Goal: Task Accomplishment & Management: Use online tool/utility

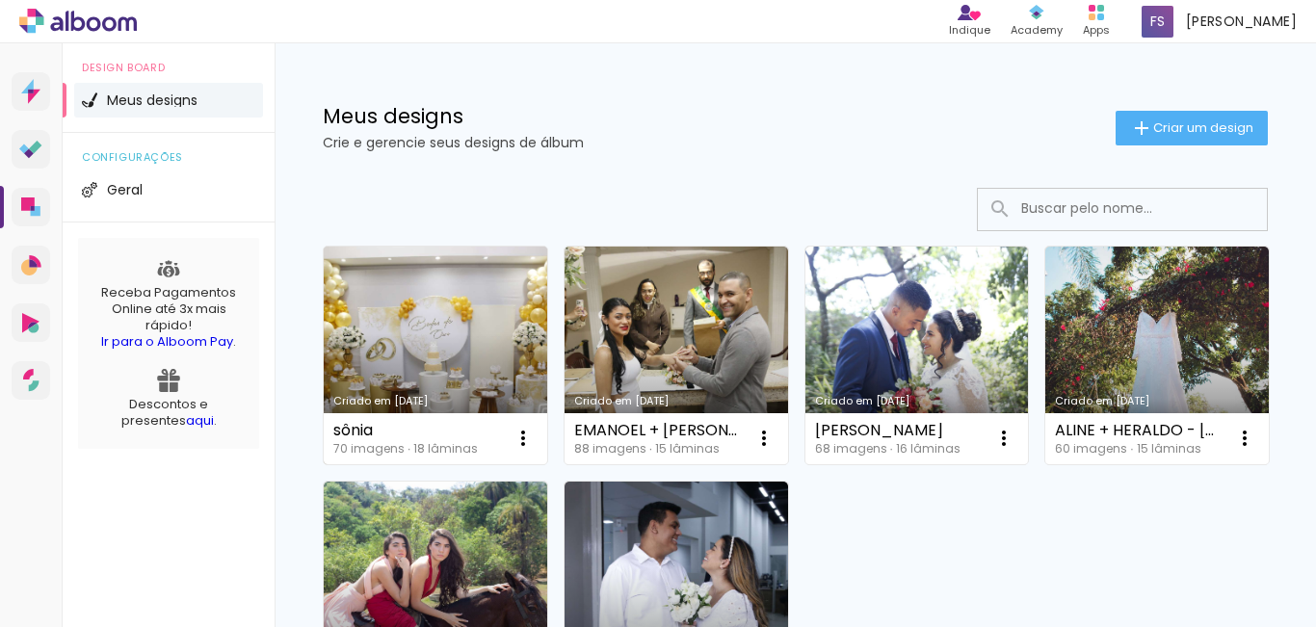
click at [430, 335] on link "Criado em [DATE]" at bounding box center [436, 356] width 224 height 218
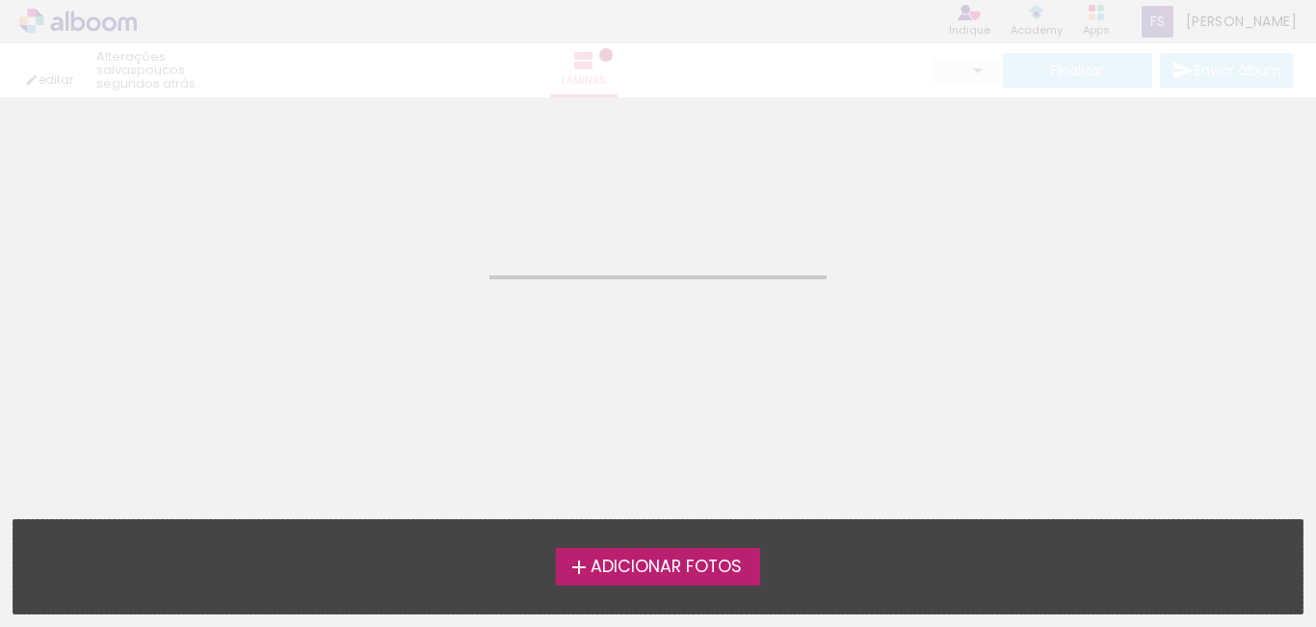
click at [430, 335] on neon-animated-pages "Confirmar Cancelar" at bounding box center [658, 362] width 1316 height 530
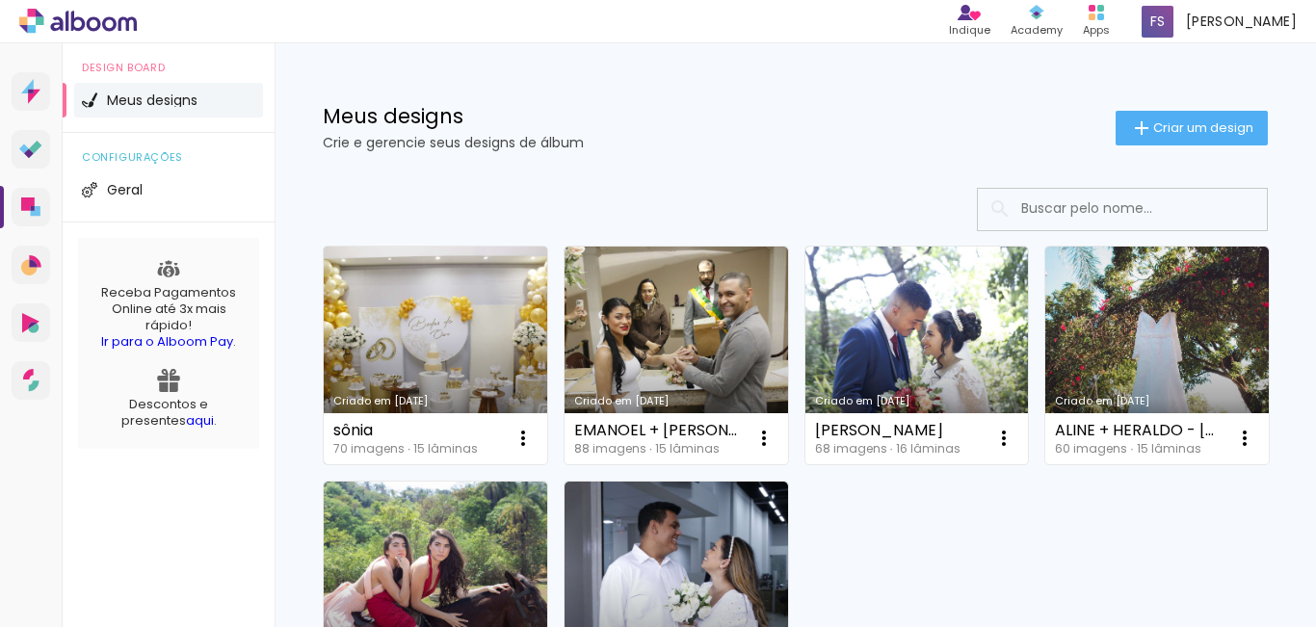
click at [450, 355] on link "Criado em [DATE]" at bounding box center [436, 356] width 224 height 218
click at [521, 435] on iron-icon at bounding box center [523, 438] width 23 height 23
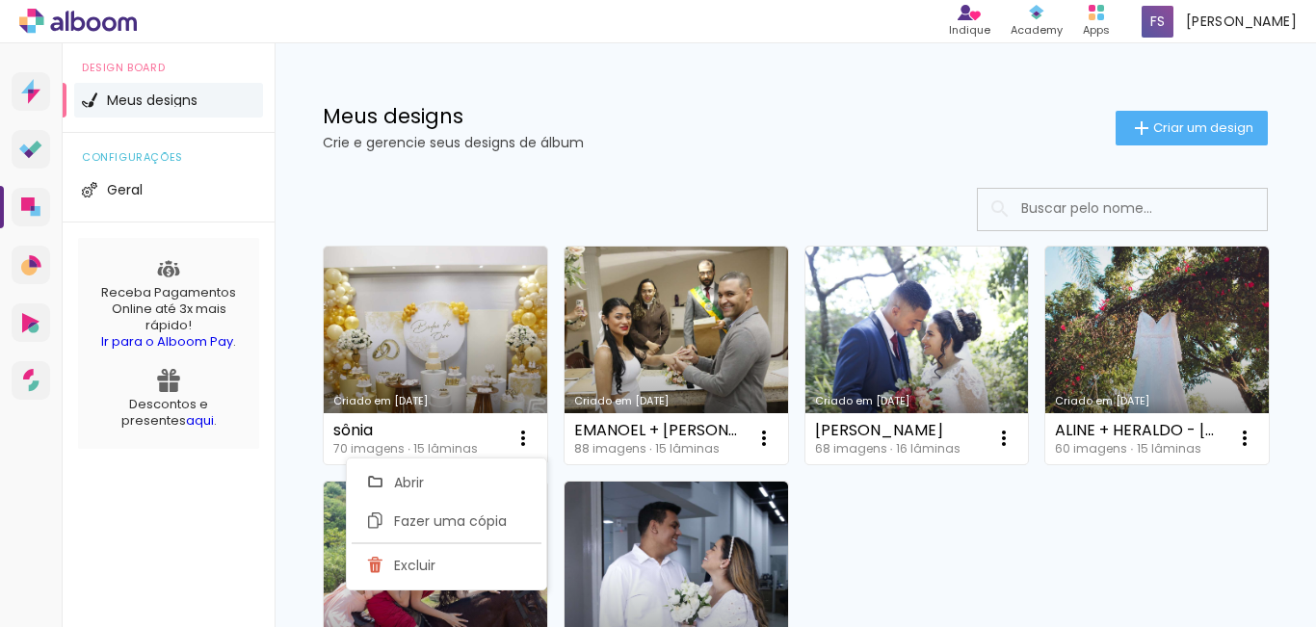
click at [602, 199] on div at bounding box center [795, 209] width 945 height 43
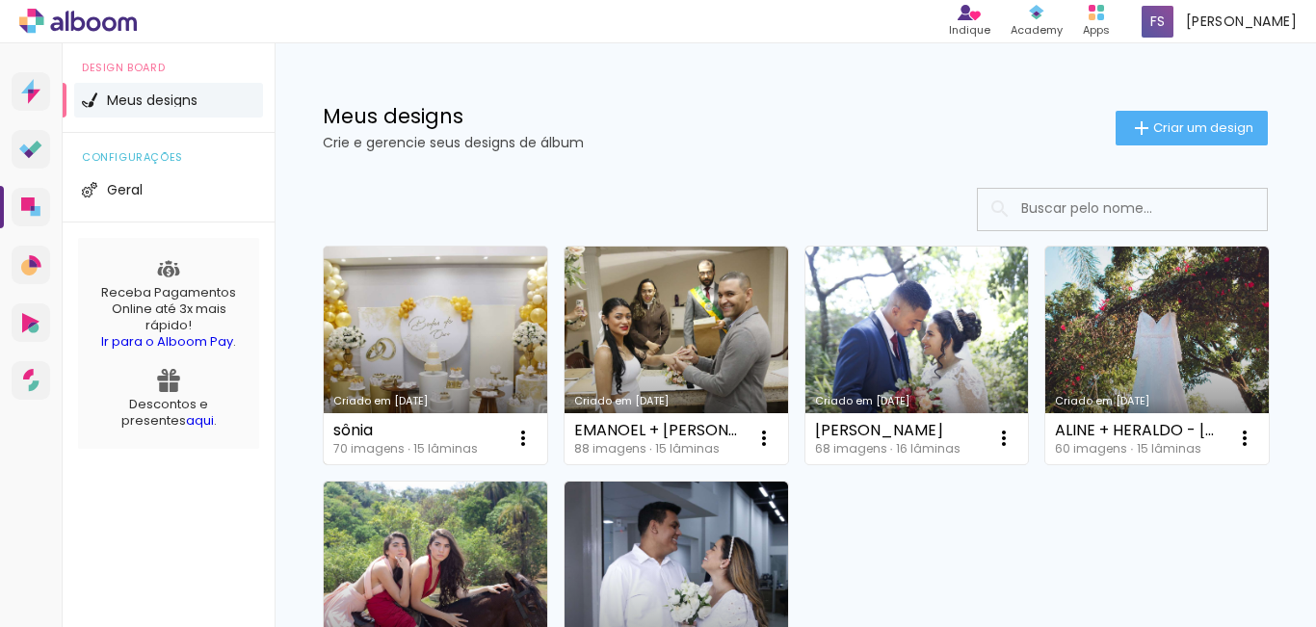
click at [434, 364] on link "Criado em [DATE]" at bounding box center [436, 356] width 224 height 218
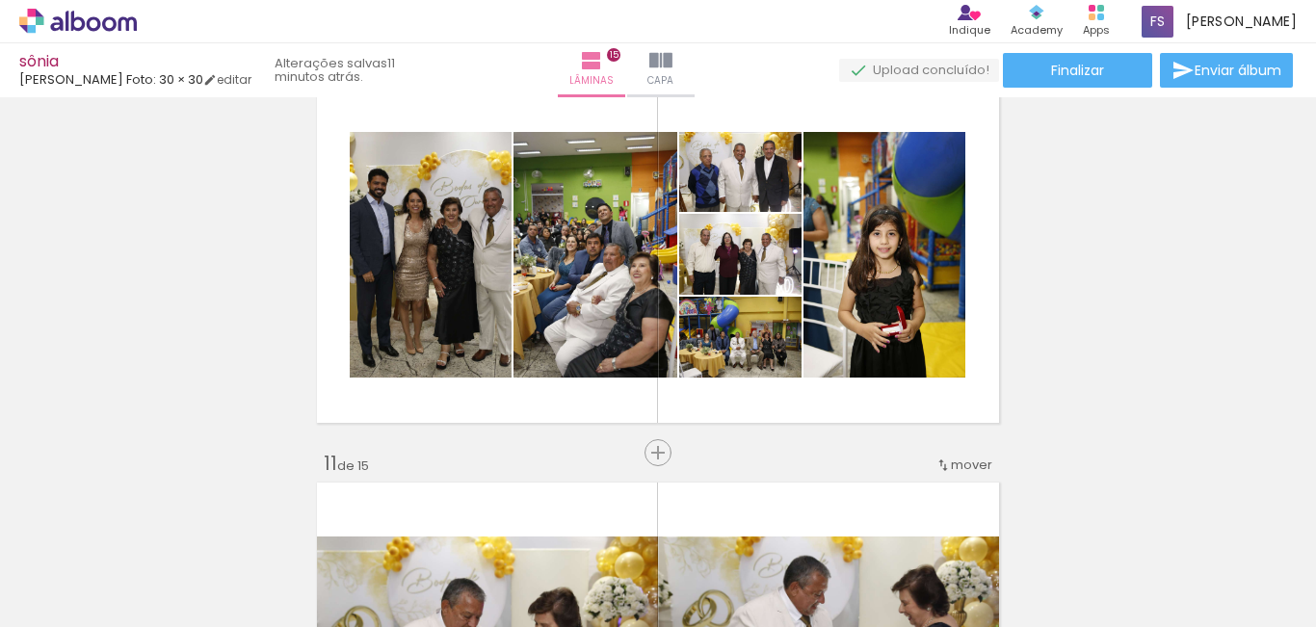
scroll to position [3661, 0]
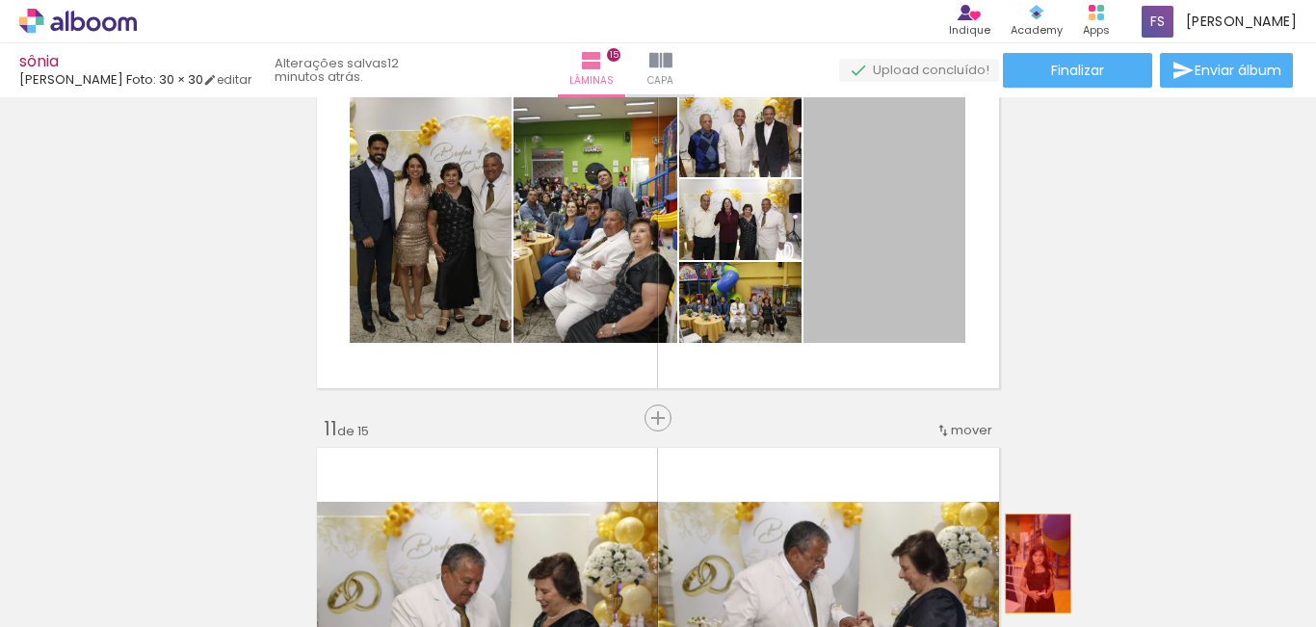
drag, startPoint x: 897, startPoint y: 275, endPoint x: 1031, endPoint y: 565, distance: 319.4
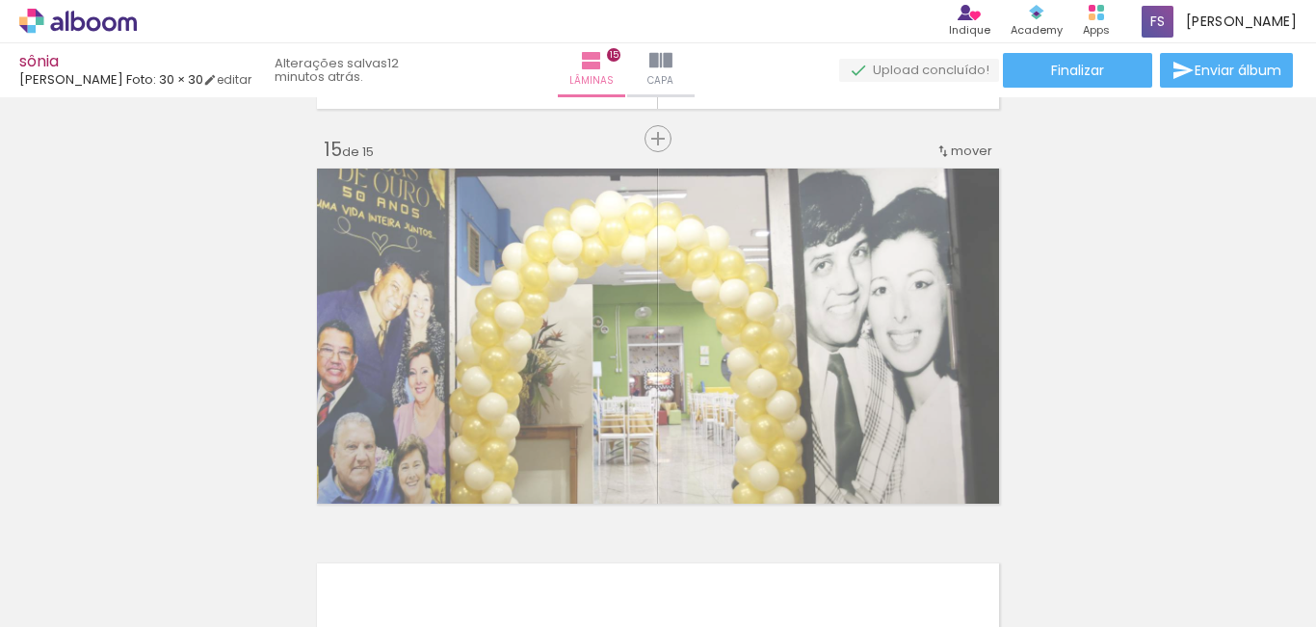
scroll to position [5504, 0]
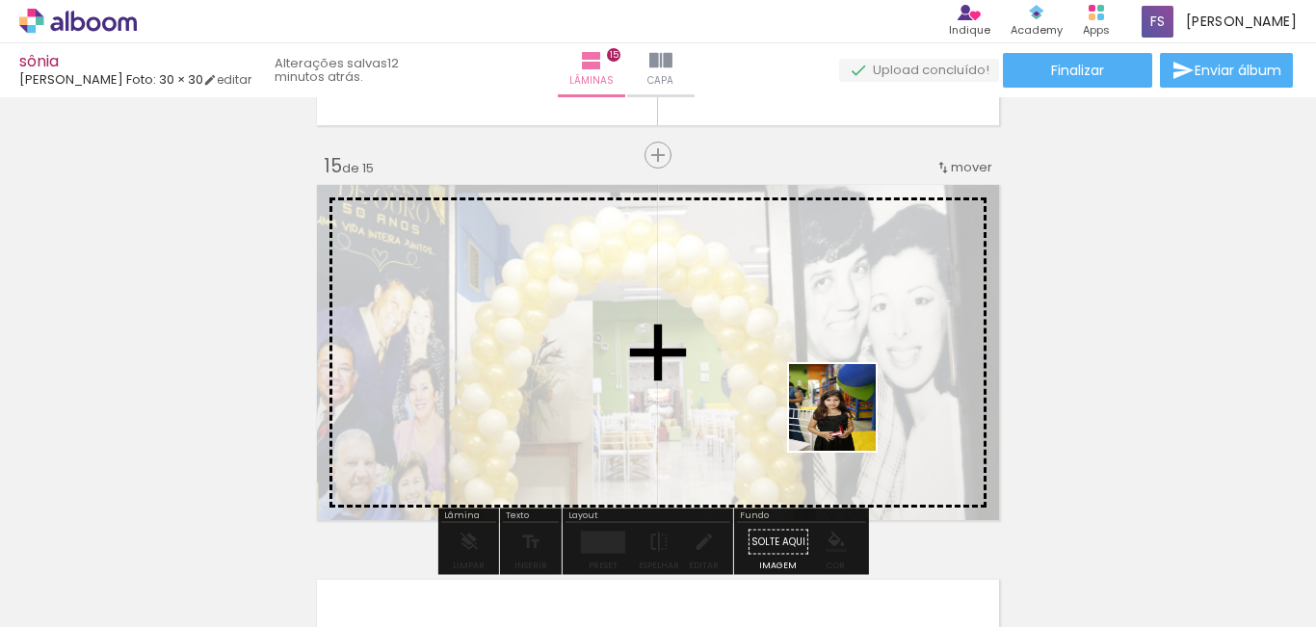
drag, startPoint x: 814, startPoint y: 554, endPoint x: 852, endPoint y: 404, distance: 154.9
click at [852, 404] on quentale-workspace at bounding box center [658, 313] width 1316 height 627
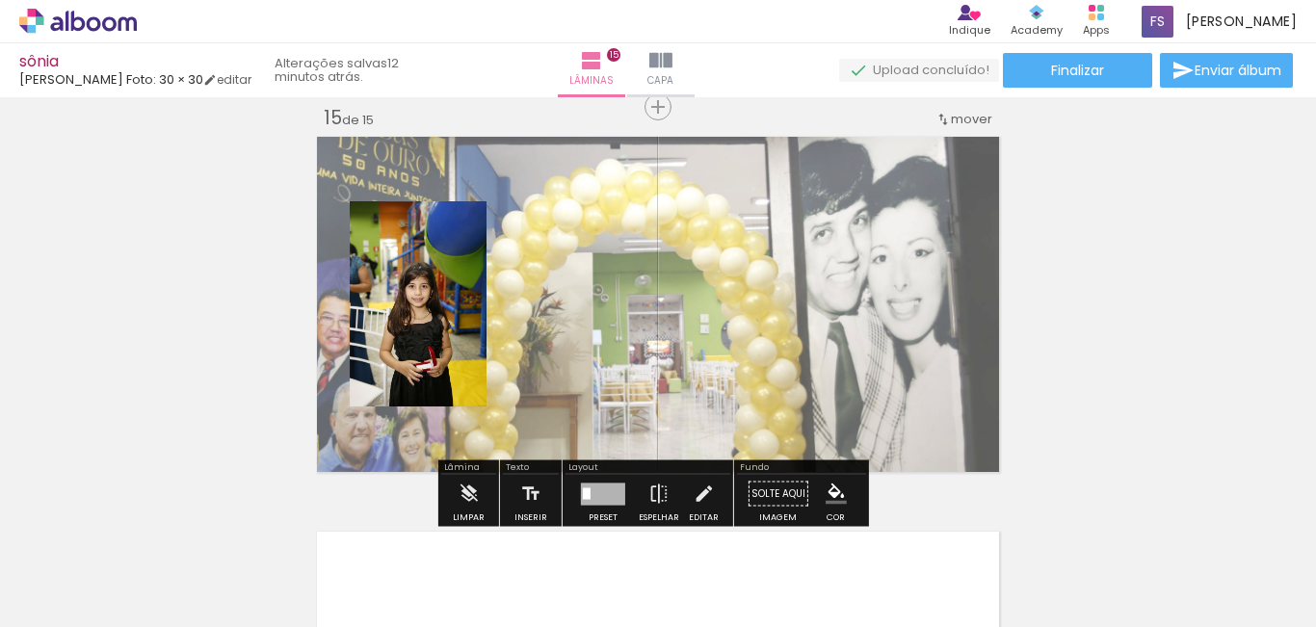
scroll to position [5600, 0]
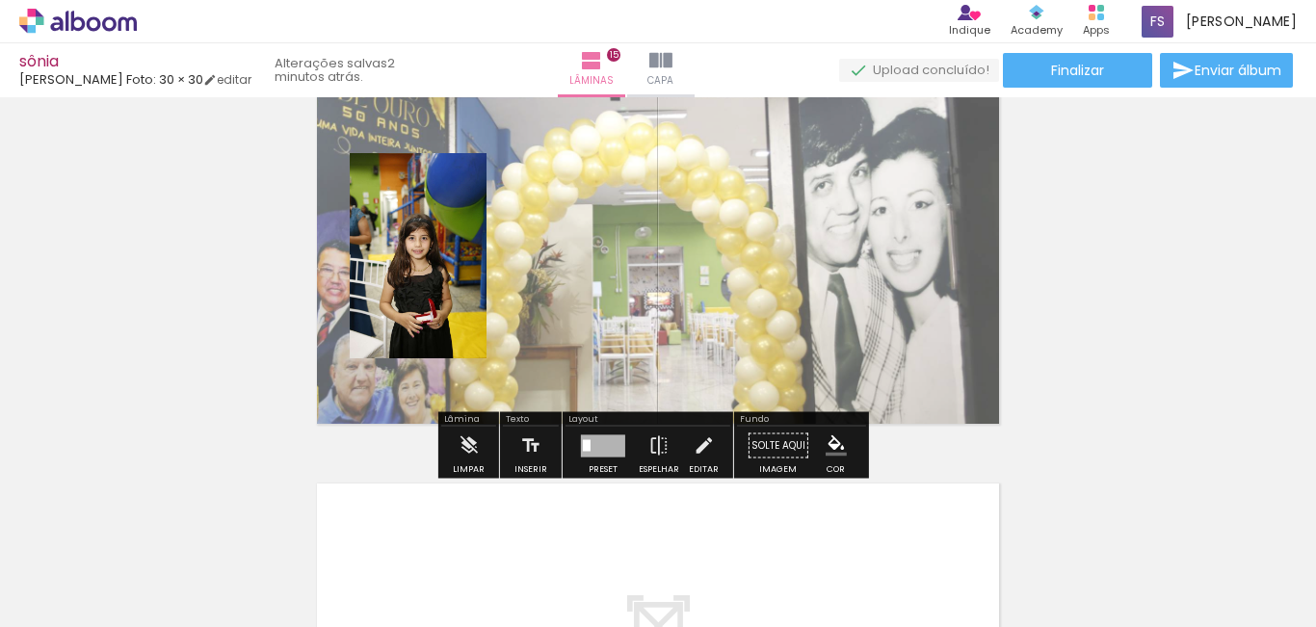
scroll to position [0, 4889]
click at [55, 598] on span "Adicionar Fotos" at bounding box center [69, 601] width 58 height 21
click at [0, 0] on input "file" at bounding box center [0, 0] width 0 height 0
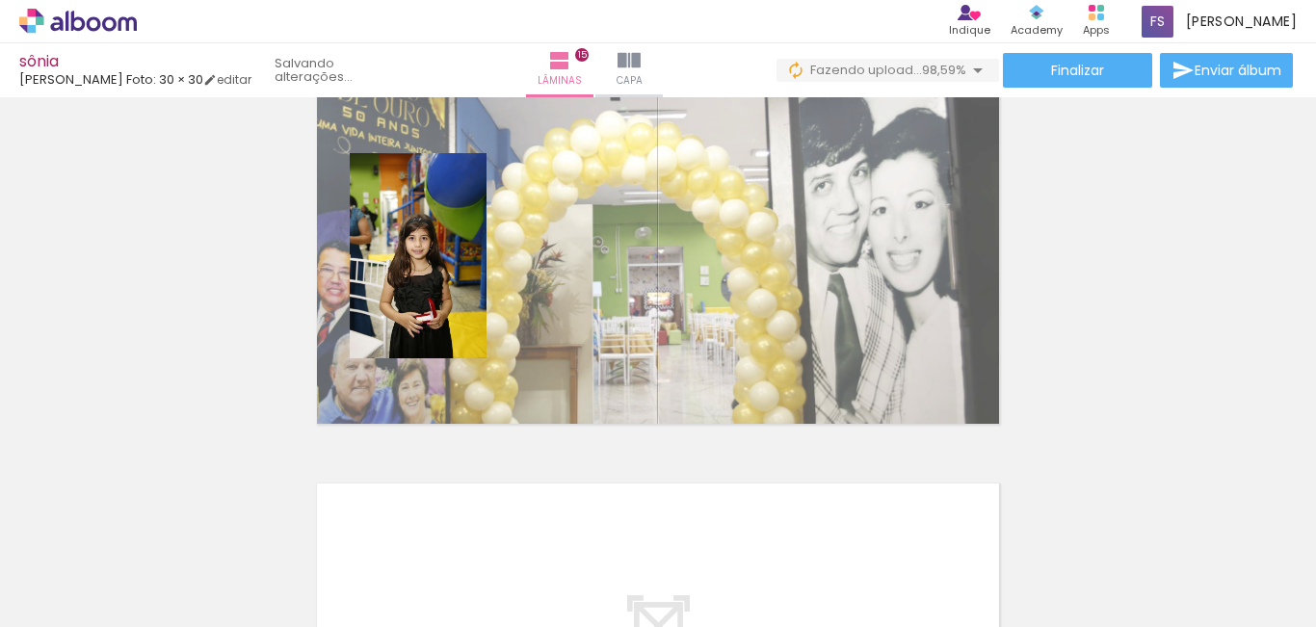
scroll to position [0, 6509]
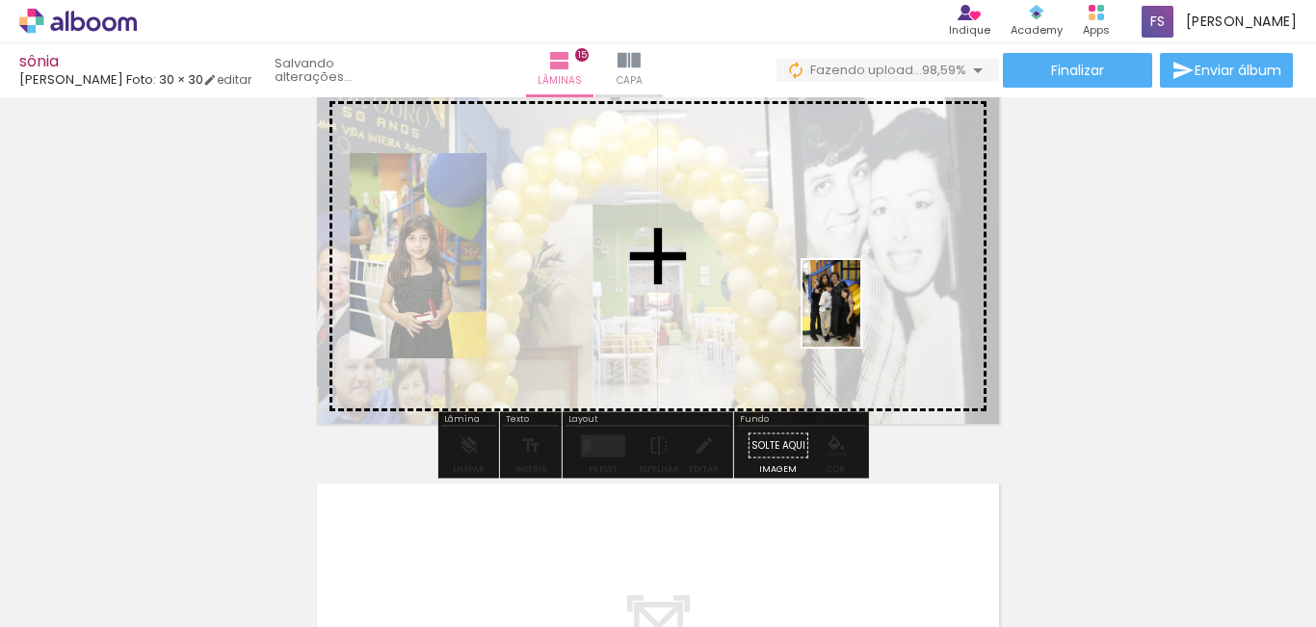
drag, startPoint x: 1238, startPoint y: 567, endPoint x: 856, endPoint y: 317, distance: 456.4
click at [856, 317] on quentale-workspace at bounding box center [658, 313] width 1316 height 627
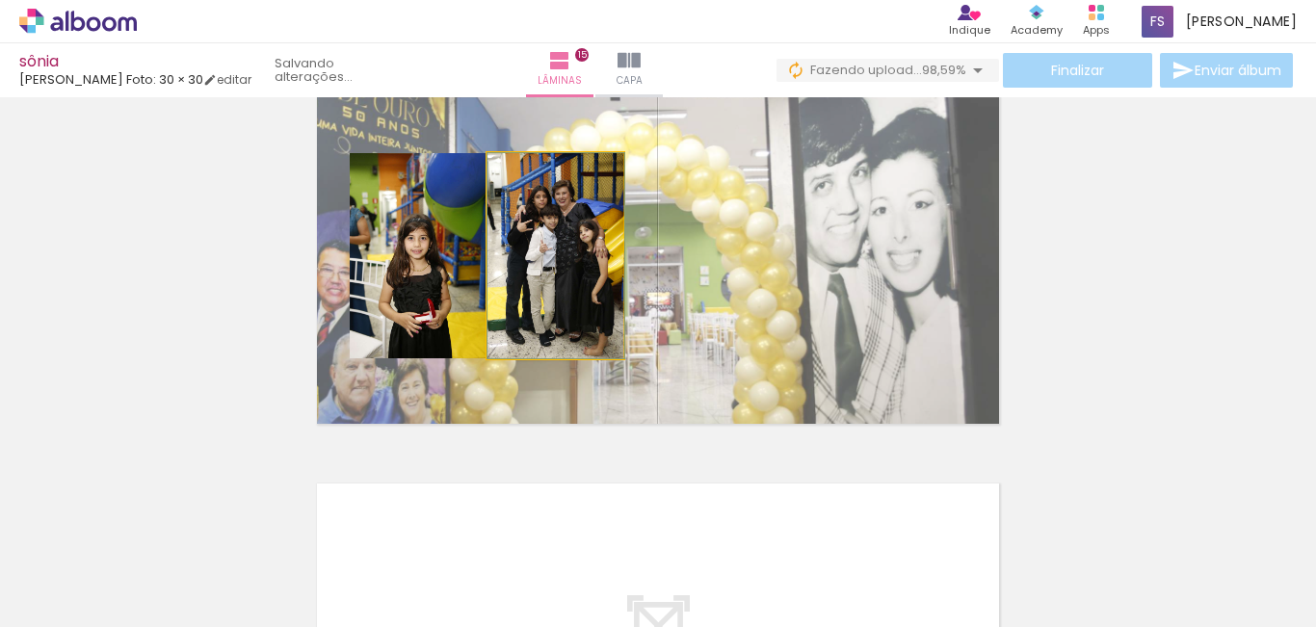
drag, startPoint x: 577, startPoint y: 276, endPoint x: 735, endPoint y: 277, distance: 158.0
click at [735, 277] on quentale-layouter at bounding box center [658, 256] width 694 height 347
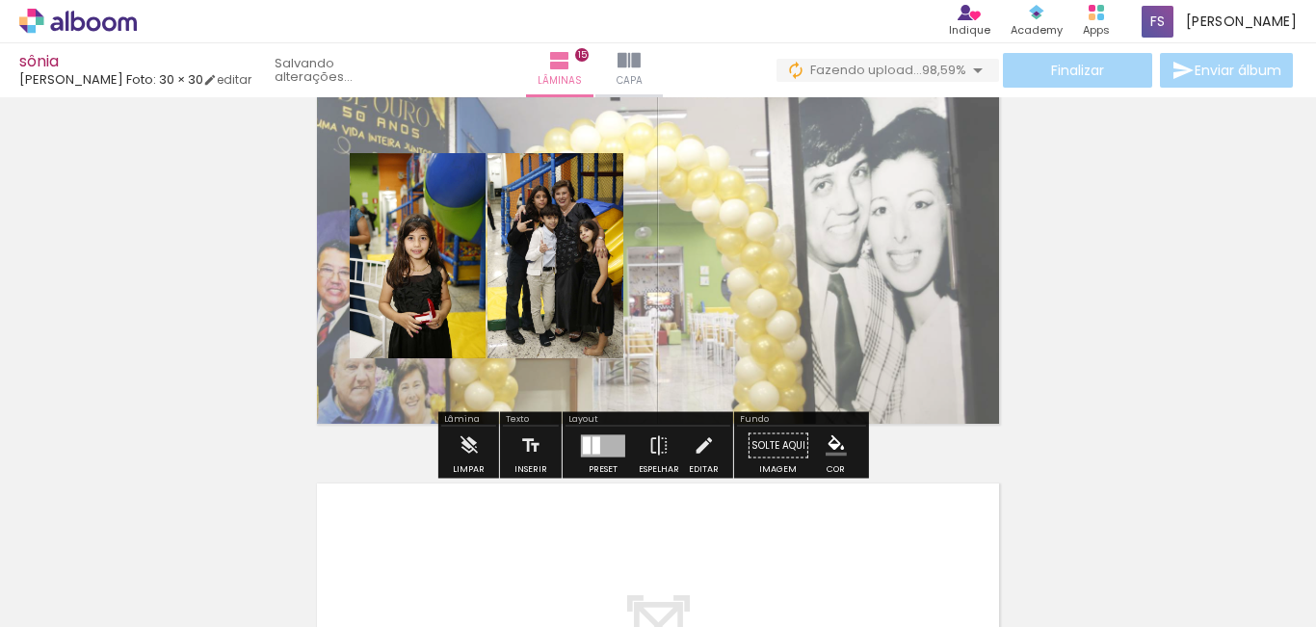
click at [593, 462] on div at bounding box center [603, 446] width 52 height 39
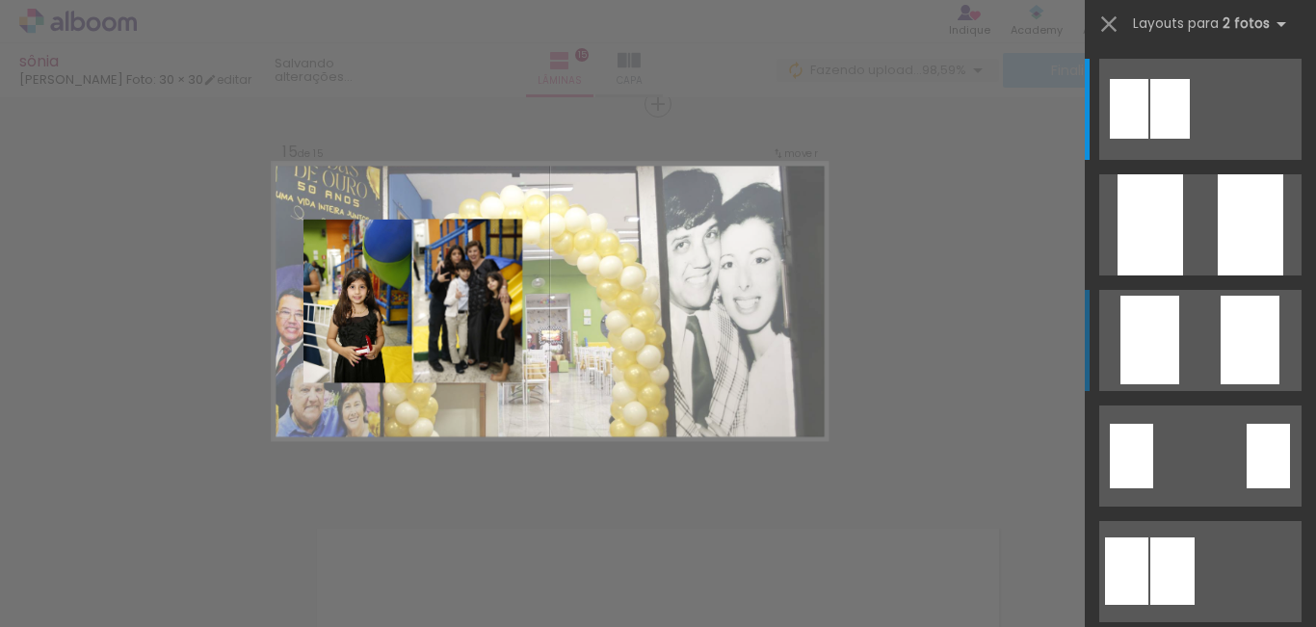
scroll to position [5555, 0]
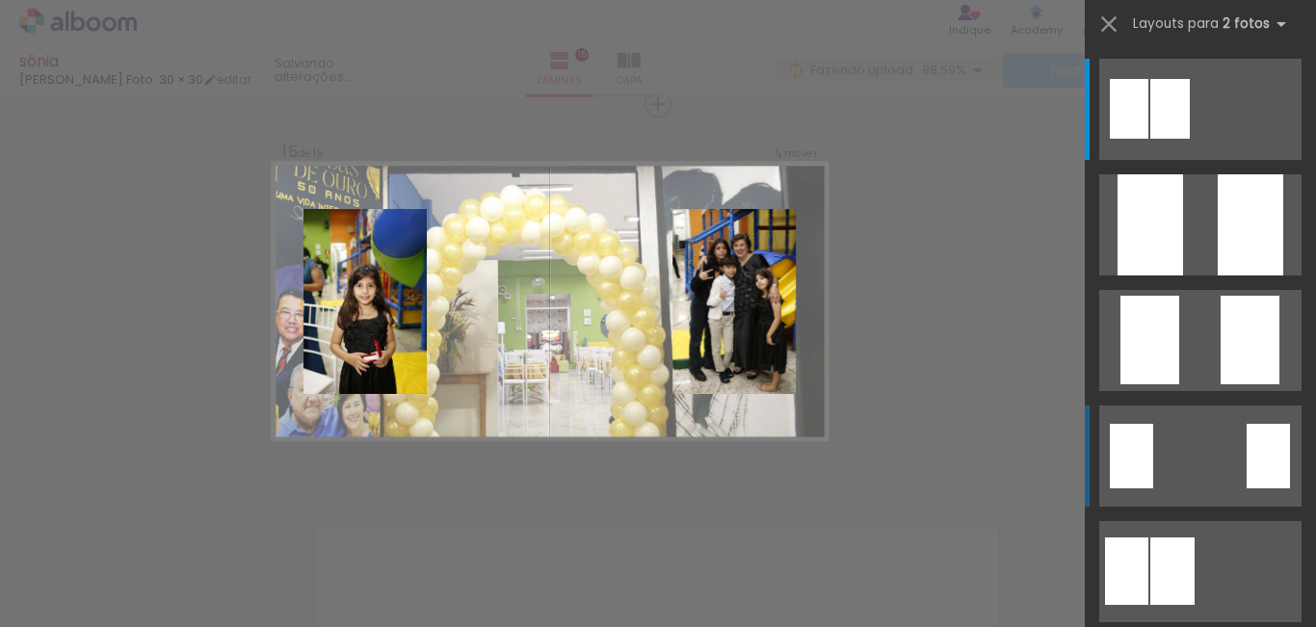
click at [1123, 139] on div at bounding box center [1129, 109] width 39 height 60
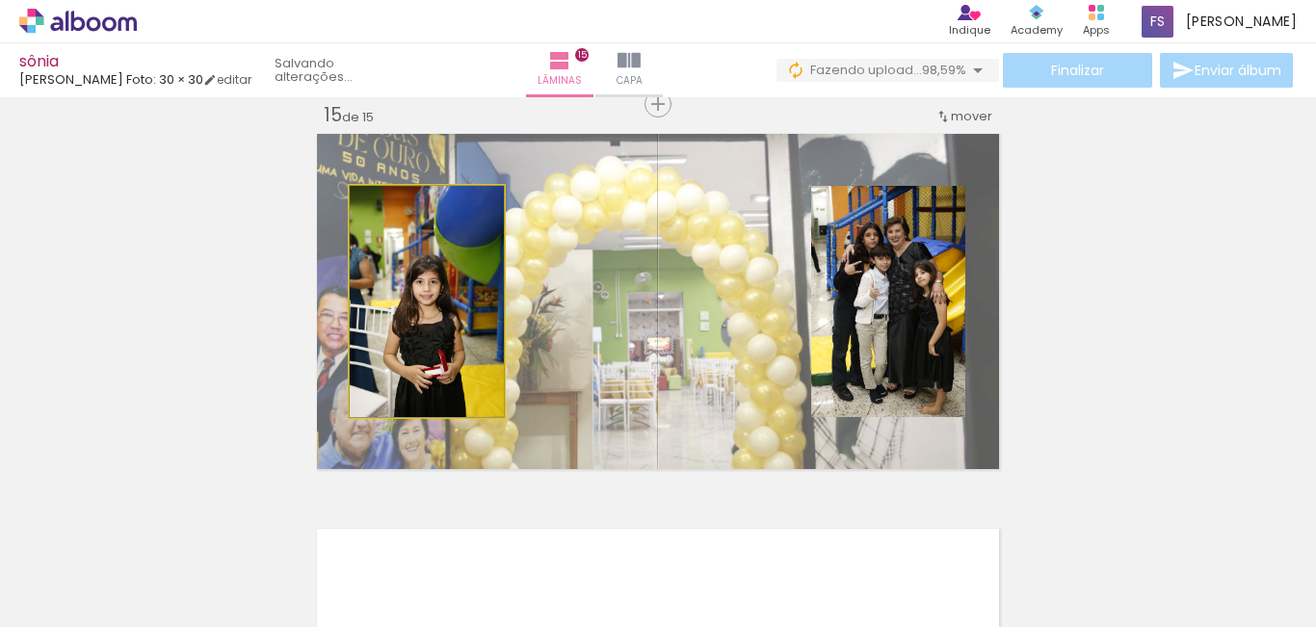
drag, startPoint x: 452, startPoint y: 302, endPoint x: 476, endPoint y: 296, distance: 24.8
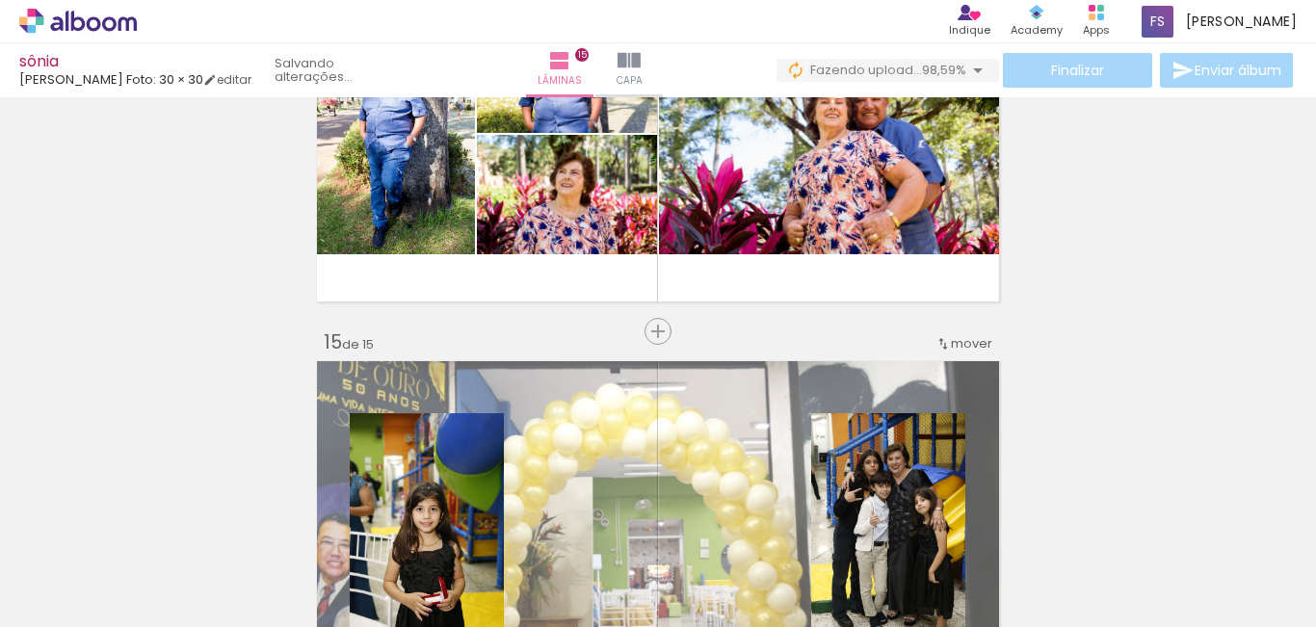
scroll to position [5362, 0]
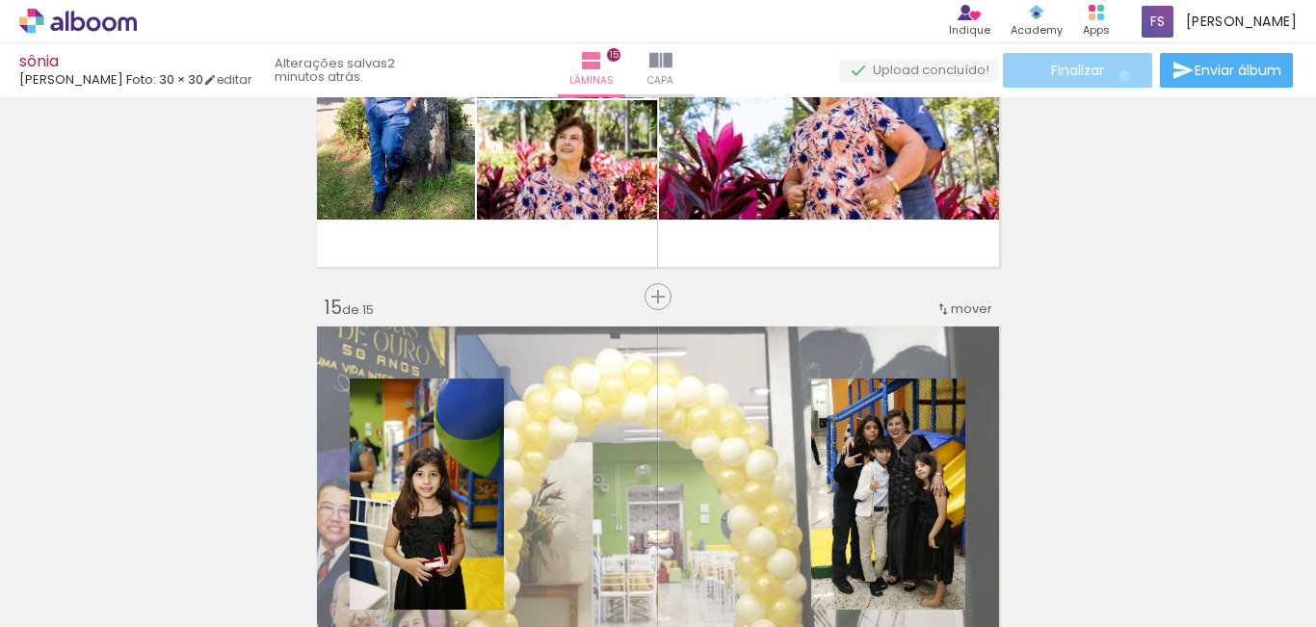
click at [1118, 75] on paper-button "Finalizar" at bounding box center [1077, 70] width 149 height 35
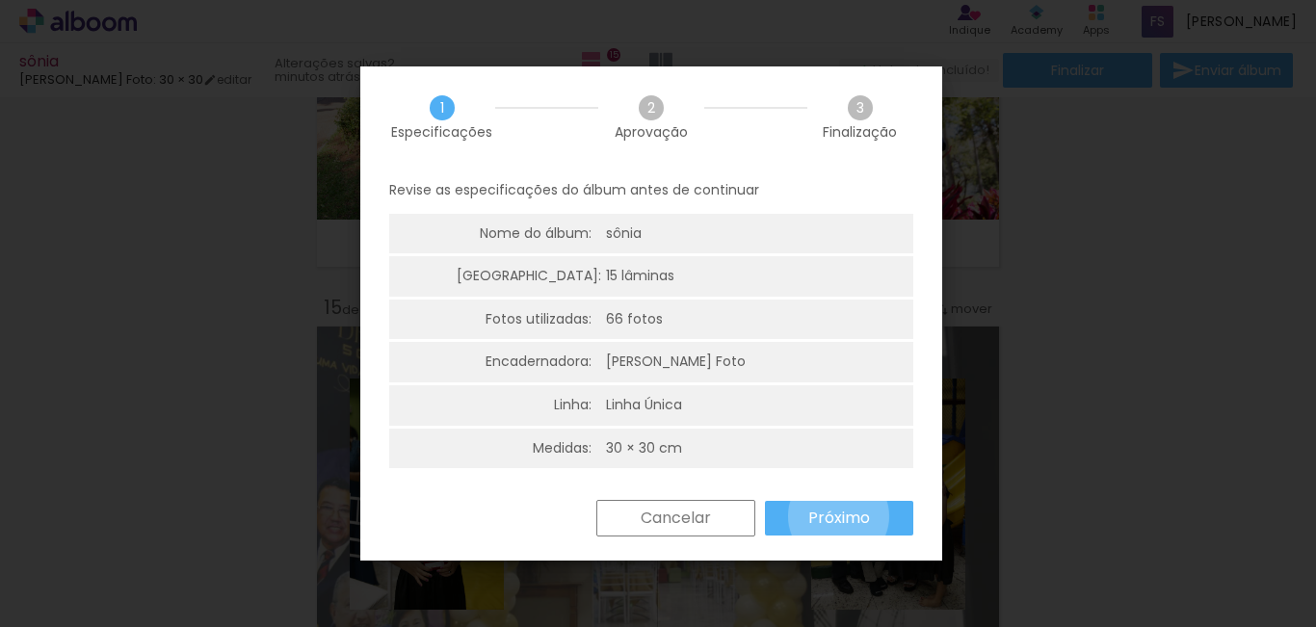
click at [0, 0] on slot "Próximo" at bounding box center [0, 0] width 0 height 0
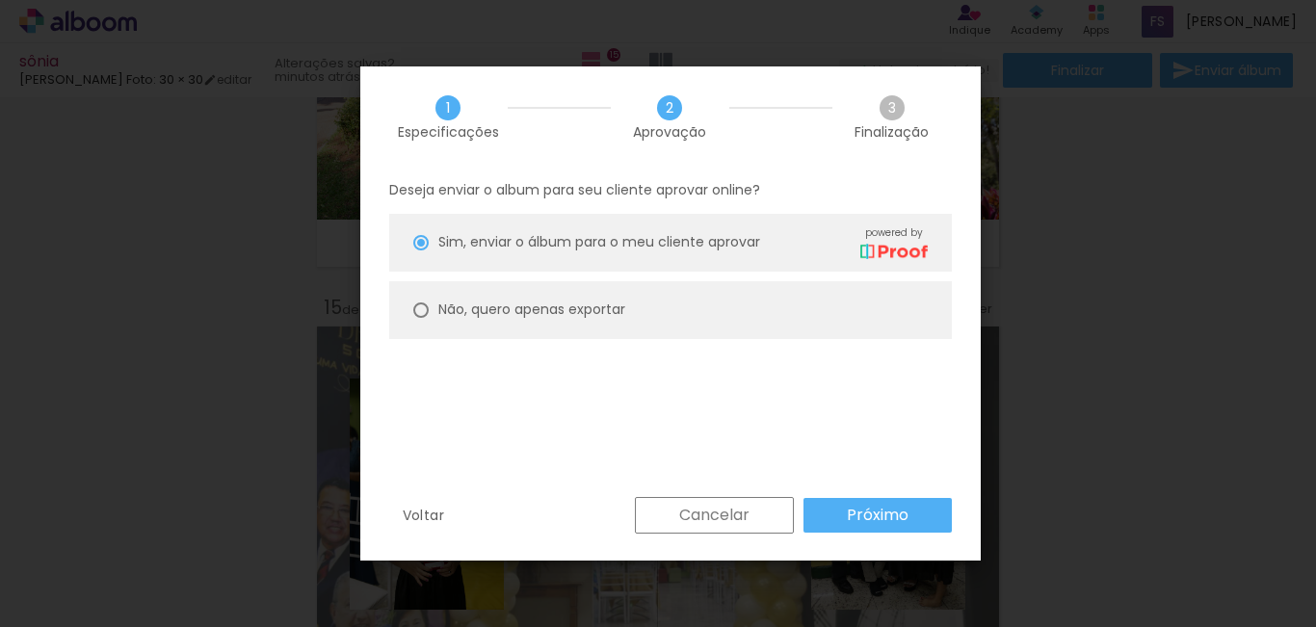
click at [0, 0] on slot "Próximo" at bounding box center [0, 0] width 0 height 0
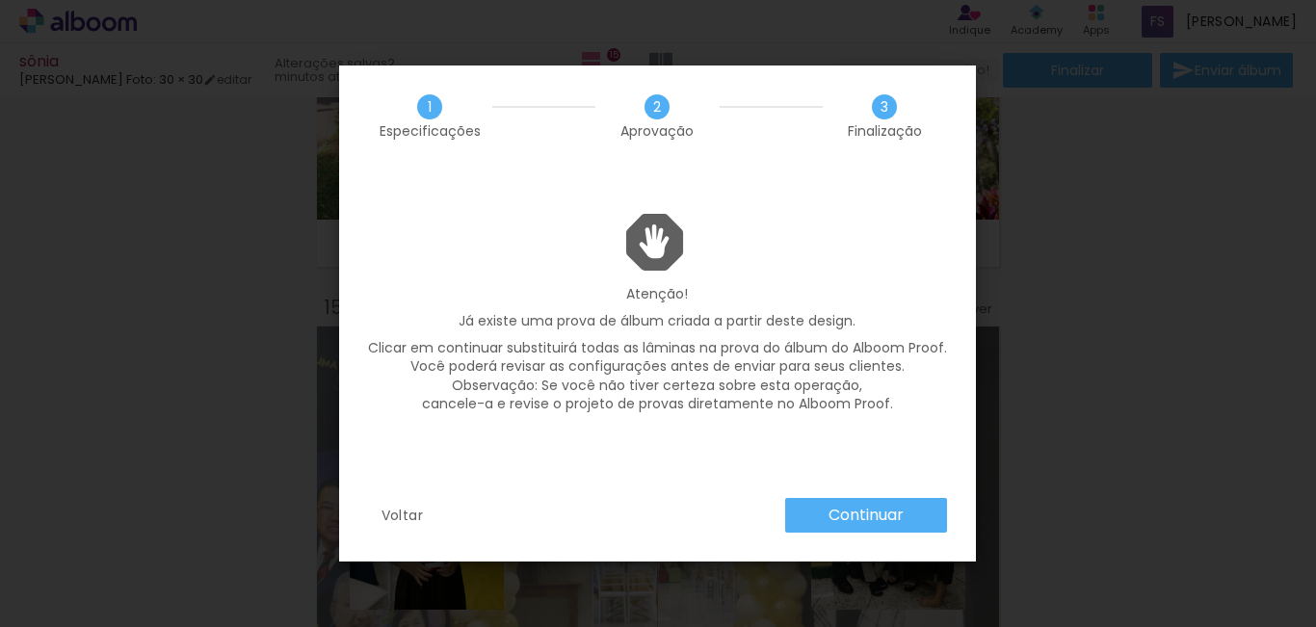
click at [0, 0] on slot "Continuar" at bounding box center [0, 0] width 0 height 0
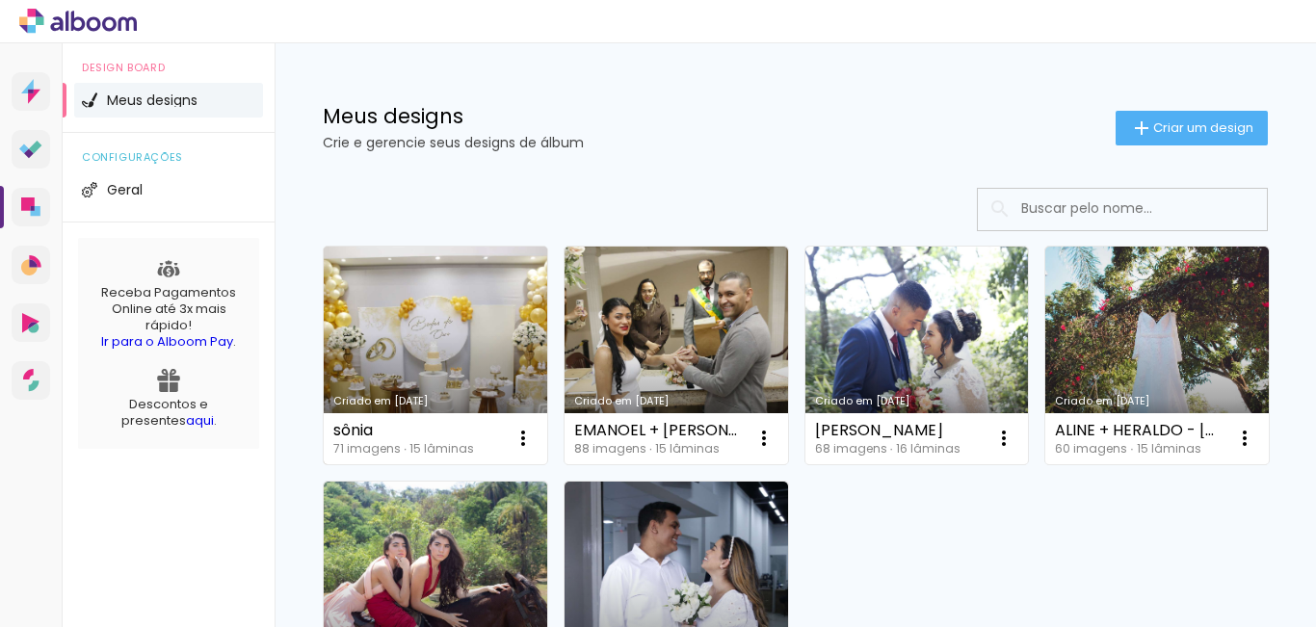
click at [490, 335] on link "Criado em [DATE]" at bounding box center [436, 356] width 224 height 218
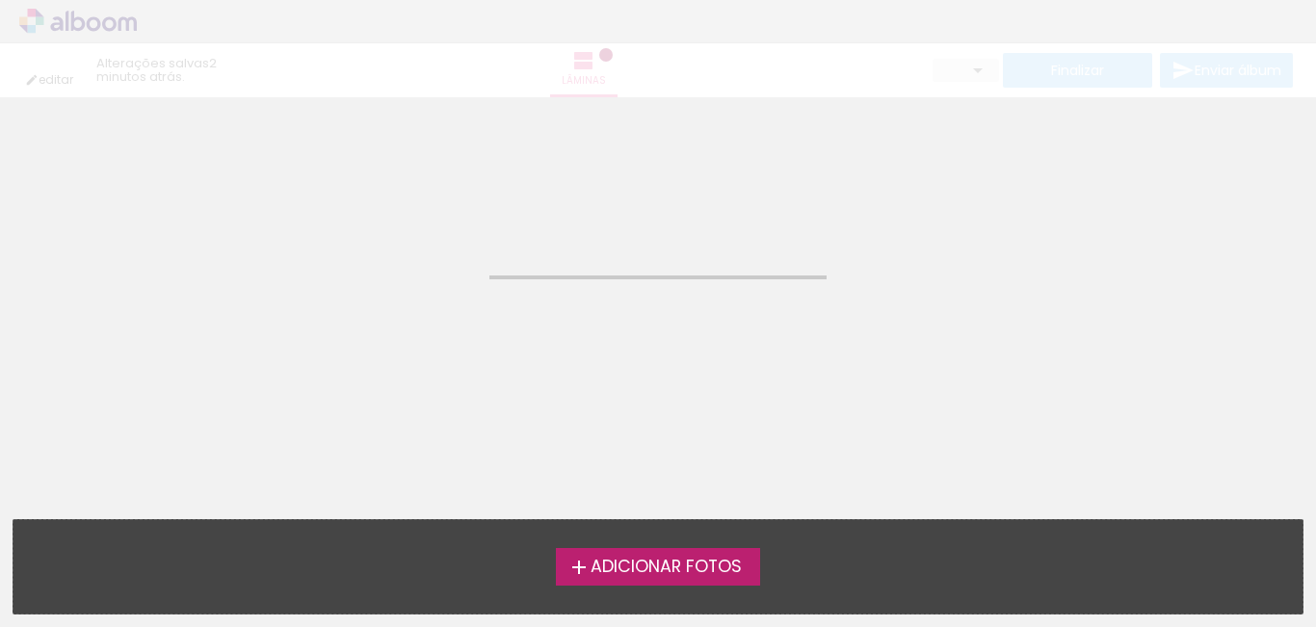
click at [485, 335] on neon-animated-pages "Confirmar Cancelar" at bounding box center [658, 362] width 1316 height 530
